Goal: Find contact information: Find contact information

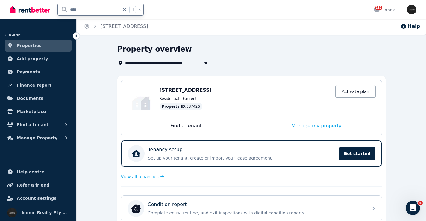
type input "****"
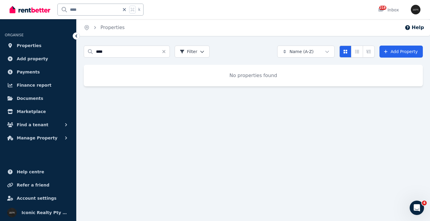
drag, startPoint x: 127, startPoint y: 10, endPoint x: 124, endPoint y: 4, distance: 6.0
click at [126, 10] on icon at bounding box center [125, 9] width 6 height 5
click at [85, 9] on input "text" at bounding box center [93, 9] width 70 height 11
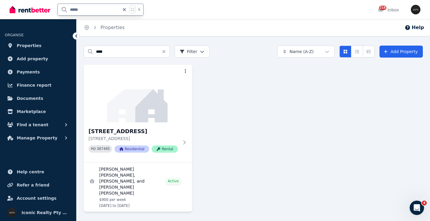
click at [72, 9] on input "*****" at bounding box center [89, 9] width 62 height 11
type input "*****"
click at [146, 116] on img at bounding box center [138, 93] width 114 height 60
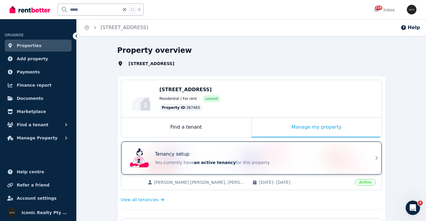
click at [288, 152] on div "Tenancy setup" at bounding box center [260, 153] width 210 height 7
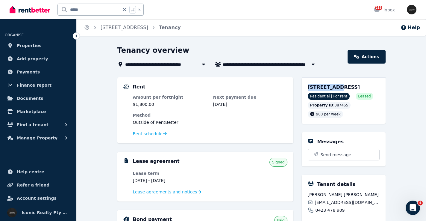
drag, startPoint x: 306, startPoint y: 86, endPoint x: 334, endPoint y: 88, distance: 27.3
click at [334, 88] on div "[STREET_ADDRESS] Residential | For rent Leased Property ID : 387465 900 per week" at bounding box center [344, 100] width 84 height 46
copy span "3/191 Bondi"
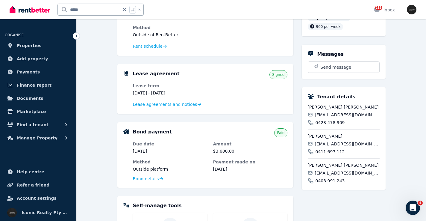
scroll to position [97, 0]
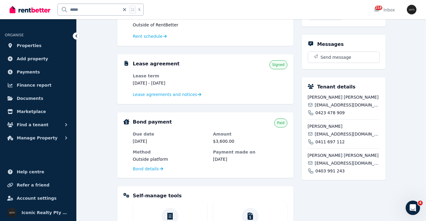
click at [336, 108] on span "[EMAIL_ADDRESS][DOMAIN_NAME]" at bounding box center [347, 105] width 65 height 6
copy div "[EMAIL_ADDRESS][DOMAIN_NAME]"
click at [329, 137] on span "[EMAIL_ADDRESS][DOMAIN_NAME]" at bounding box center [347, 134] width 65 height 6
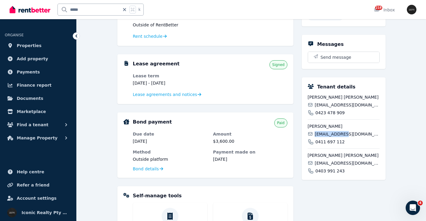
click at [329, 137] on span "[EMAIL_ADDRESS][DOMAIN_NAME]" at bounding box center [347, 134] width 65 height 6
copy div "[EMAIL_ADDRESS][DOMAIN_NAME]"
click at [326, 167] on div "[PERSON_NAME] [PERSON_NAME] [EMAIL_ADDRESS][DOMAIN_NAME] 0403 991 243" at bounding box center [344, 160] width 72 height 25
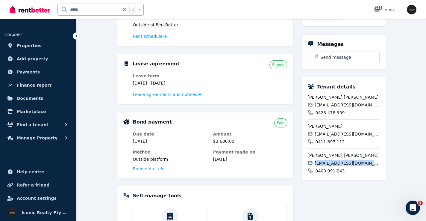
click at [326, 167] on div "[PERSON_NAME] [PERSON_NAME] [EMAIL_ADDRESS][DOMAIN_NAME] 0403 991 243" at bounding box center [344, 160] width 72 height 25
copy div "[EMAIL_ADDRESS][DOMAIN_NAME]"
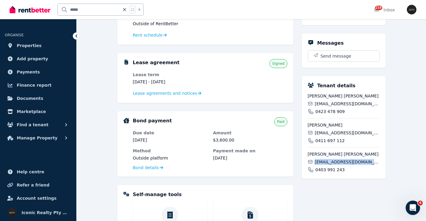
click at [72, 10] on input "*****" at bounding box center [89, 9] width 62 height 11
type input "*****"
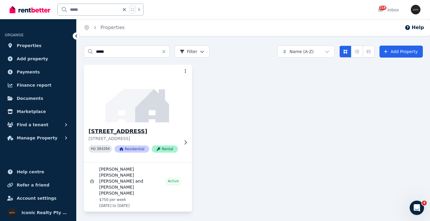
click at [125, 104] on img at bounding box center [138, 93] width 114 height 60
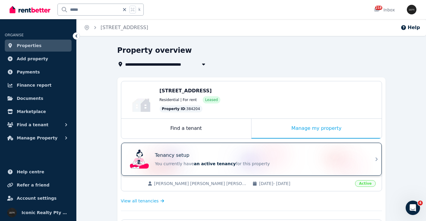
click at [233, 148] on div "Tenancy setup You currently have an active tenancy for this property" at bounding box center [246, 159] width 237 height 24
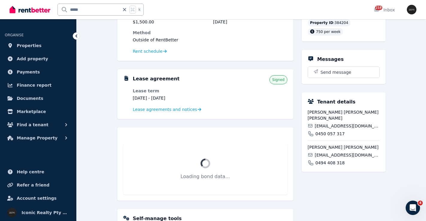
scroll to position [110, 0]
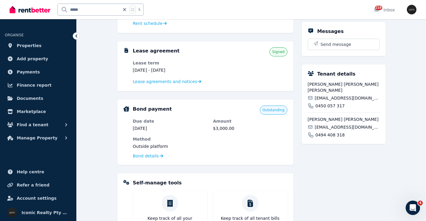
click at [334, 99] on span "[EMAIL_ADDRESS][DOMAIN_NAME]" at bounding box center [347, 98] width 65 height 6
copy div "[EMAIL_ADDRESS][DOMAIN_NAME]"
click at [326, 127] on span "[EMAIL_ADDRESS][DOMAIN_NAME]" at bounding box center [347, 127] width 65 height 6
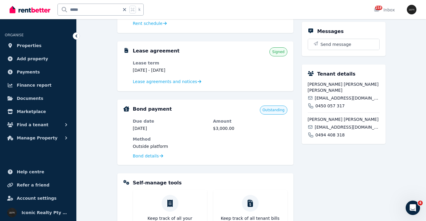
click at [326, 127] on span "[EMAIL_ADDRESS][DOMAIN_NAME]" at bounding box center [347, 127] width 65 height 6
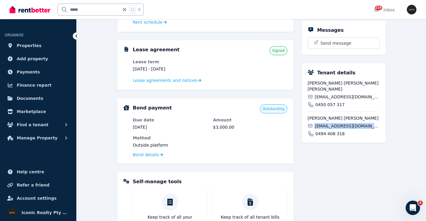
copy div "[EMAIL_ADDRESS][DOMAIN_NAME]"
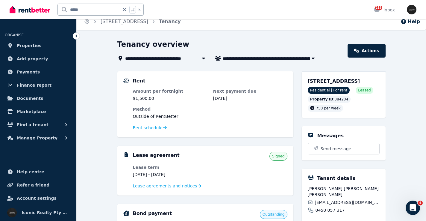
scroll to position [5, 0]
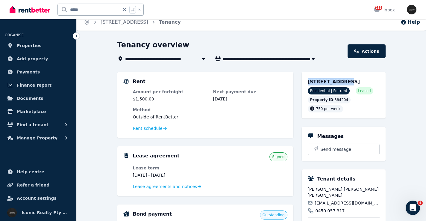
drag, startPoint x: 306, startPoint y: 83, endPoint x: 341, endPoint y: 80, distance: 34.3
click at [341, 81] on div "[STREET_ADDRESS] Residential | For rent Leased Property ID : 384204 750 per week" at bounding box center [344, 95] width 84 height 46
copy span "[STREET_ADDRESS]"
click at [72, 10] on input "*****" at bounding box center [89, 9] width 62 height 11
type input "*****"
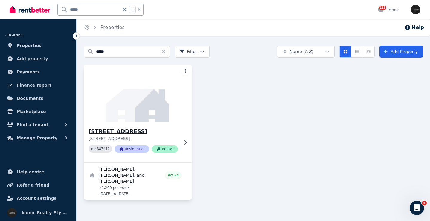
click at [161, 90] on img at bounding box center [138, 93] width 114 height 60
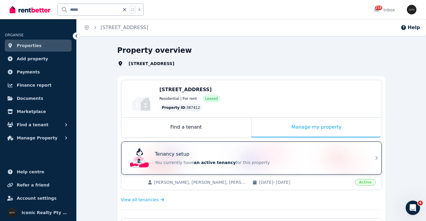
click at [252, 146] on div "Tenancy setup You currently have an active tenancy for this property" at bounding box center [246, 158] width 237 height 24
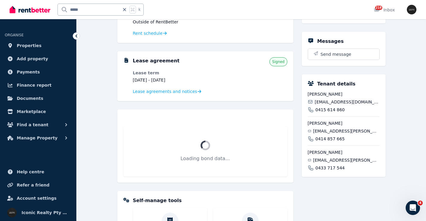
scroll to position [101, 0]
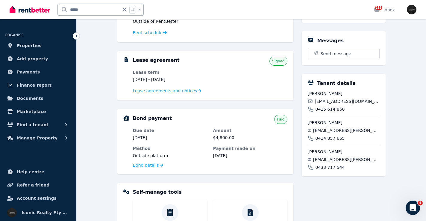
click at [337, 104] on span "[EMAIL_ADDRESS][DOMAIN_NAME]" at bounding box center [347, 101] width 65 height 6
copy div "[EMAIL_ADDRESS][DOMAIN_NAME]"
click at [336, 133] on span "[EMAIL_ADDRESS][PERSON_NAME][DOMAIN_NAME]" at bounding box center [346, 130] width 66 height 6
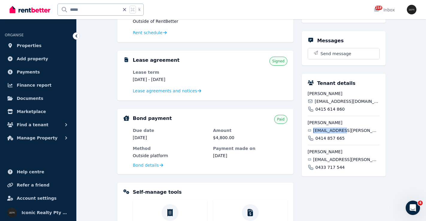
click at [336, 133] on span "[EMAIL_ADDRESS][PERSON_NAME][DOMAIN_NAME]" at bounding box center [346, 130] width 66 height 6
copy div "[EMAIL_ADDRESS][PERSON_NAME][DOMAIN_NAME]"
click at [332, 162] on span "[EMAIL_ADDRESS][PERSON_NAME][DOMAIN_NAME]" at bounding box center [346, 159] width 66 height 6
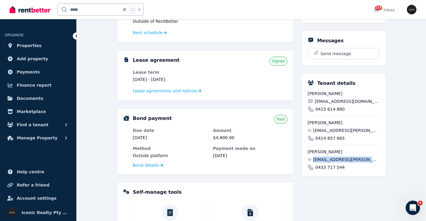
click at [332, 162] on span "[EMAIL_ADDRESS][PERSON_NAME][DOMAIN_NAME]" at bounding box center [346, 159] width 66 height 6
copy div "[EMAIL_ADDRESS][PERSON_NAME][DOMAIN_NAME]"
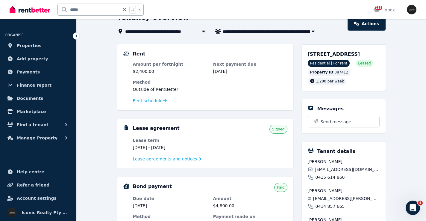
scroll to position [29, 0]
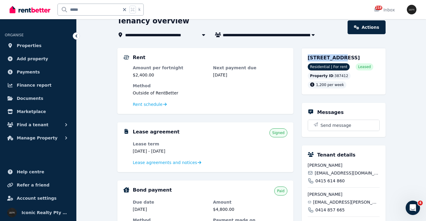
drag, startPoint x: 304, startPoint y: 58, endPoint x: 336, endPoint y: 58, distance: 31.4
click at [336, 58] on div "[STREET_ADDRESS] Residential | For rent Leased Property ID : 387412 1,200 per w…" at bounding box center [344, 71] width 84 height 46
drag, startPoint x: 87, startPoint y: 10, endPoint x: 59, endPoint y: 9, distance: 28.1
click at [59, 10] on input "*****" at bounding box center [89, 9] width 62 height 11
type input "***"
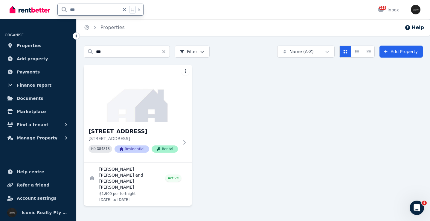
drag, startPoint x: 79, startPoint y: 10, endPoint x: 56, endPoint y: 8, distance: 23.2
click at [56, 8] on div "*** k" at bounding box center [78, 9] width 137 height 19
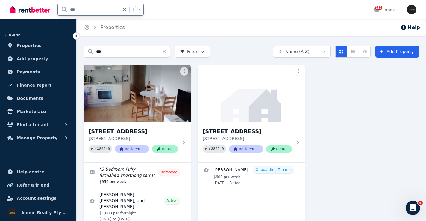
drag, startPoint x: 88, startPoint y: 9, endPoint x: 44, endPoint y: 7, distance: 44.1
click at [44, 7] on div "*** k" at bounding box center [78, 9] width 137 height 19
drag, startPoint x: 397, startPoint y: 116, endPoint x: 261, endPoint y: 34, distance: 159.1
click at [397, 116] on div "3/[STREET_ADDRESS] 384946 Residential Rental " 3 Bedroom Fully furnished short/…" at bounding box center [251, 152] width 335 height 175
drag, startPoint x: 81, startPoint y: 11, endPoint x: 62, endPoint y: 11, distance: 18.6
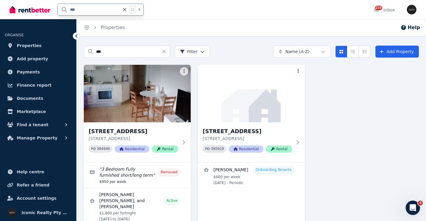
click at [62, 11] on input "***" at bounding box center [89, 9] width 62 height 11
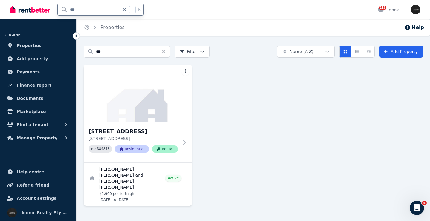
click at [241, 123] on div "7/[STREET_ADDRESS] PID 384818 Residential Rental [PERSON_NAME] [PERSON_NAME] an…" at bounding box center [253, 135] width 339 height 141
drag, startPoint x: 82, startPoint y: 10, endPoint x: 56, endPoint y: 10, distance: 26.3
click at [56, 10] on div "*** k" at bounding box center [78, 9] width 137 height 19
type input "***"
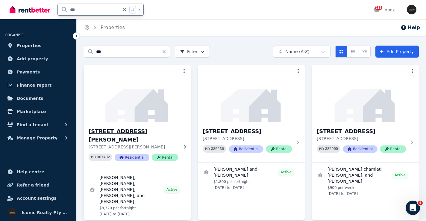
click at [138, 120] on img at bounding box center [137, 93] width 112 height 60
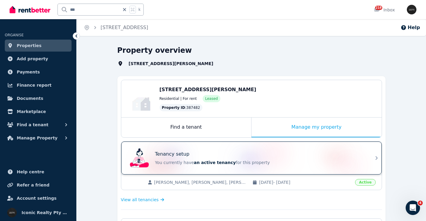
click at [285, 156] on div "Tenancy setup" at bounding box center [260, 153] width 210 height 7
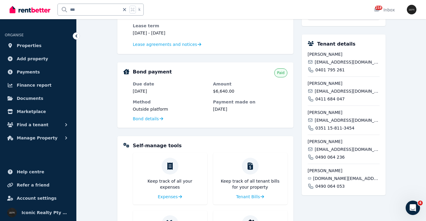
scroll to position [144, 0]
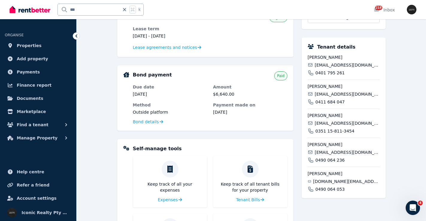
click at [329, 121] on span "[EMAIL_ADDRESS][DOMAIN_NAME]" at bounding box center [347, 123] width 65 height 6
drag, startPoint x: 338, startPoint y: 117, endPoint x: 304, endPoint y: 116, distance: 33.5
click at [304, 117] on div "Tenant details Maite beathyate [EMAIL_ADDRESS][DOMAIN_NAME] 0401 795 261 [PERSO…" at bounding box center [344, 117] width 84 height 160
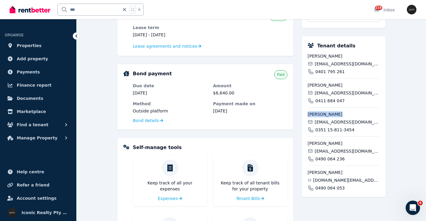
scroll to position [135, 0]
